Goal: Information Seeking & Learning: Learn about a topic

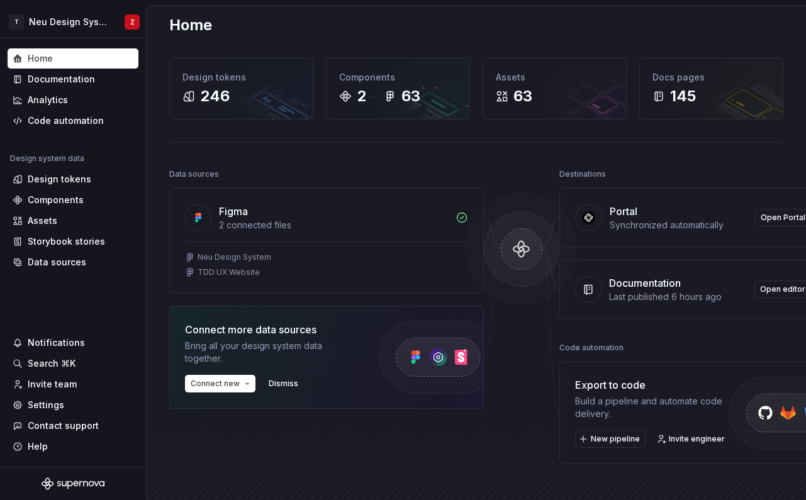
scroll to position [23, 0]
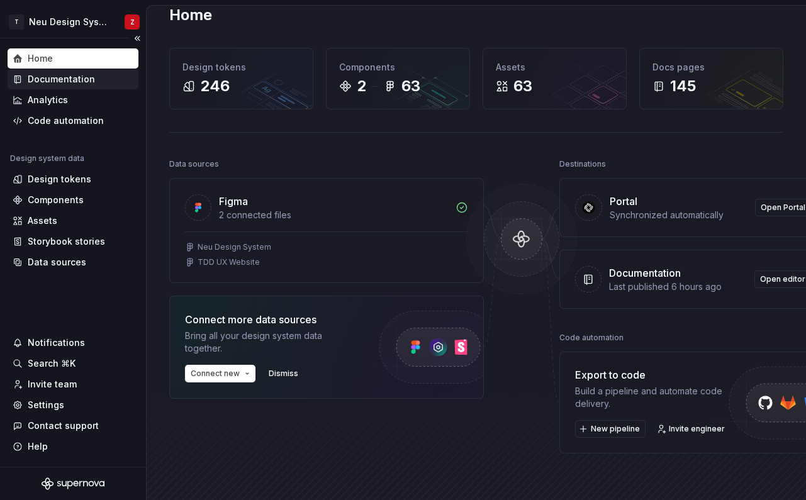
click at [58, 82] on div "Documentation" at bounding box center [61, 79] width 67 height 13
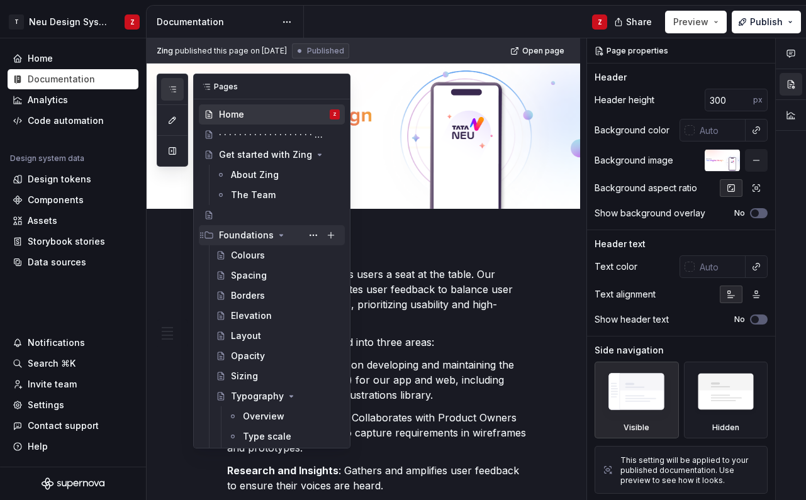
scroll to position [9, 0]
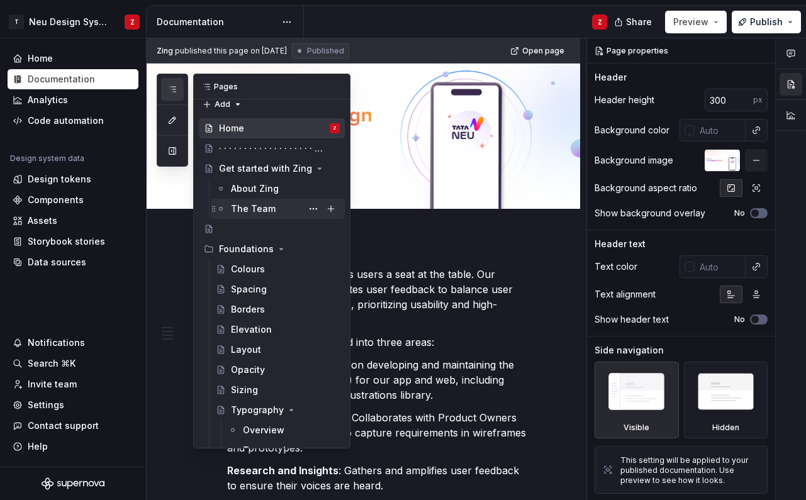
click at [275, 210] on div "The Team" at bounding box center [285, 209] width 109 height 18
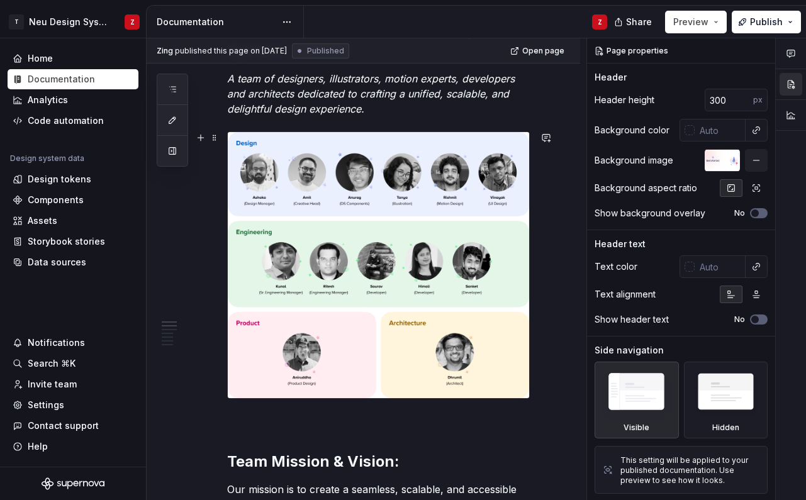
scroll to position [273, 0]
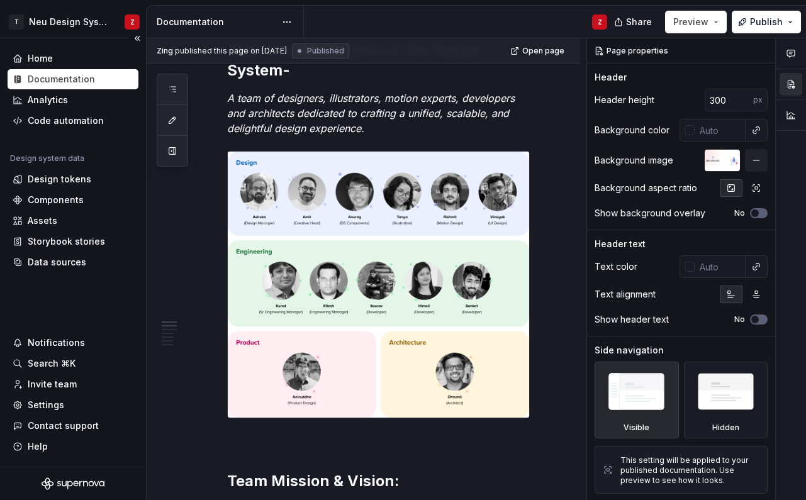
type textarea "*"
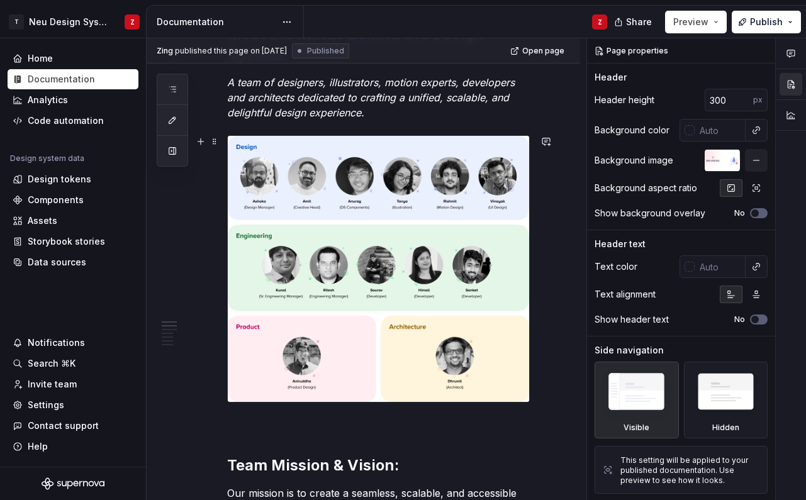
scroll to position [296, 0]
